Goal: Information Seeking & Learning: Compare options

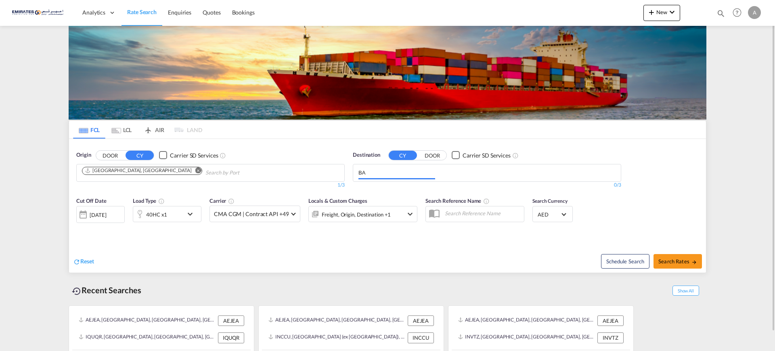
type input "B"
type input "K"
click at [472, 169] on md-icon "Remove" at bounding box center [475, 170] width 6 height 6
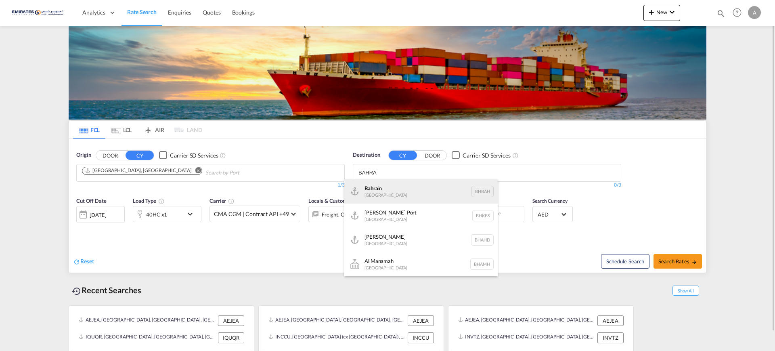
type input "BAHRA"
click at [371, 189] on div "Bahra in [GEOGRAPHIC_DATA] [GEOGRAPHIC_DATA]" at bounding box center [420, 191] width 153 height 24
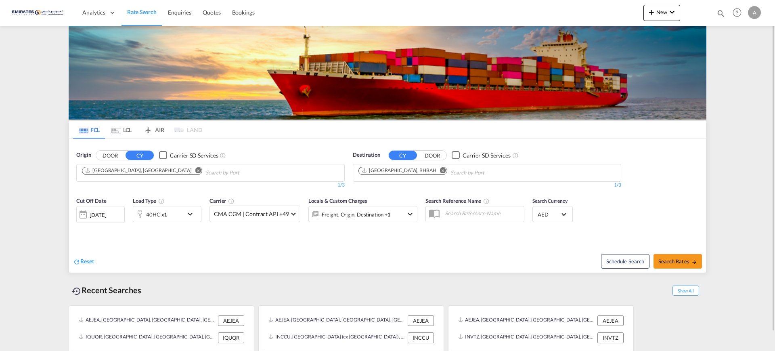
click at [174, 213] on div "40HC x1" at bounding box center [158, 214] width 50 height 16
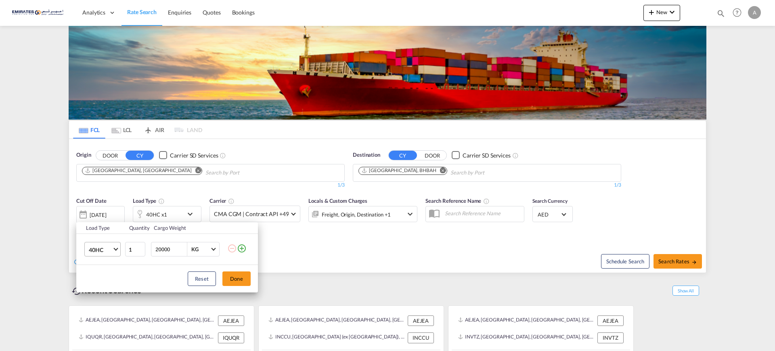
click at [104, 248] on span "40HC" at bounding box center [100, 250] width 23 height 8
click at [99, 210] on div "20GP" at bounding box center [96, 211] width 14 height 8
click at [238, 274] on button "Done" at bounding box center [237, 278] width 28 height 15
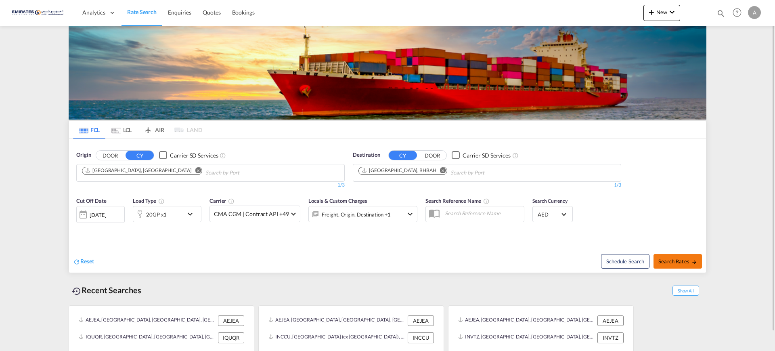
click at [679, 258] on span "Search Rates" at bounding box center [678, 261] width 39 height 6
type input "AEJEA to BHBAH / [DATE]"
